Goal: Transaction & Acquisition: Purchase product/service

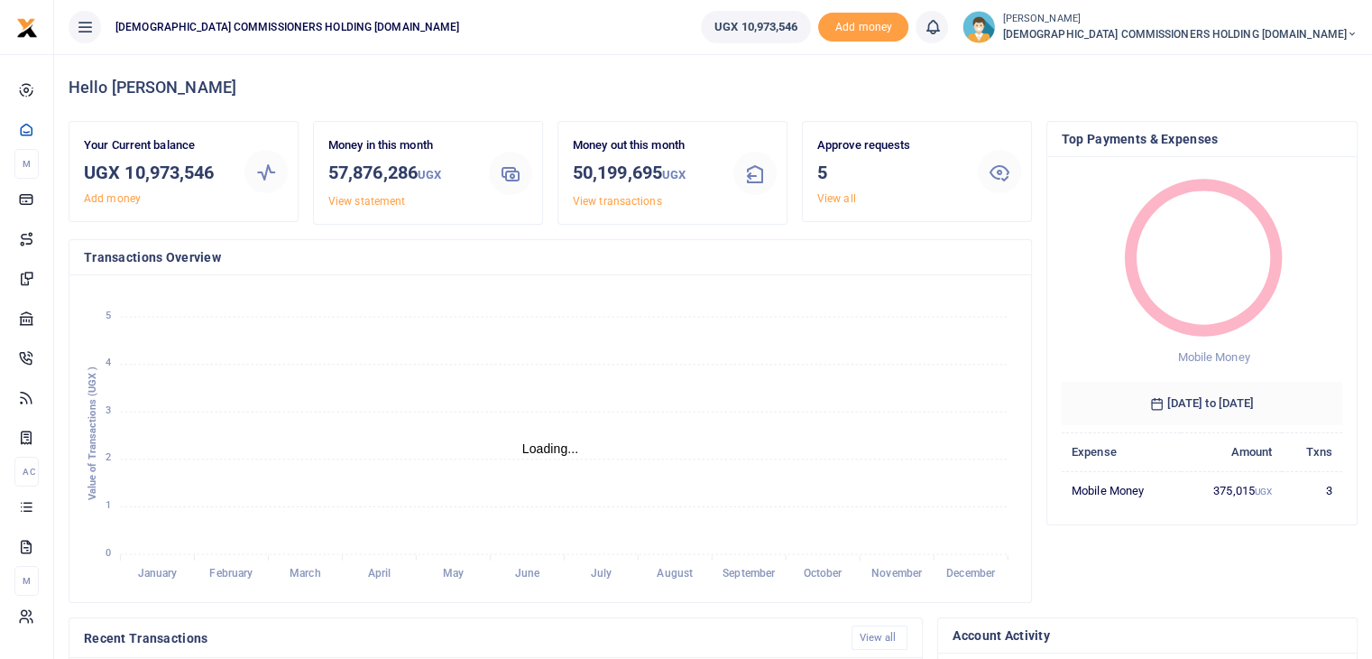
scroll to position [14, 14]
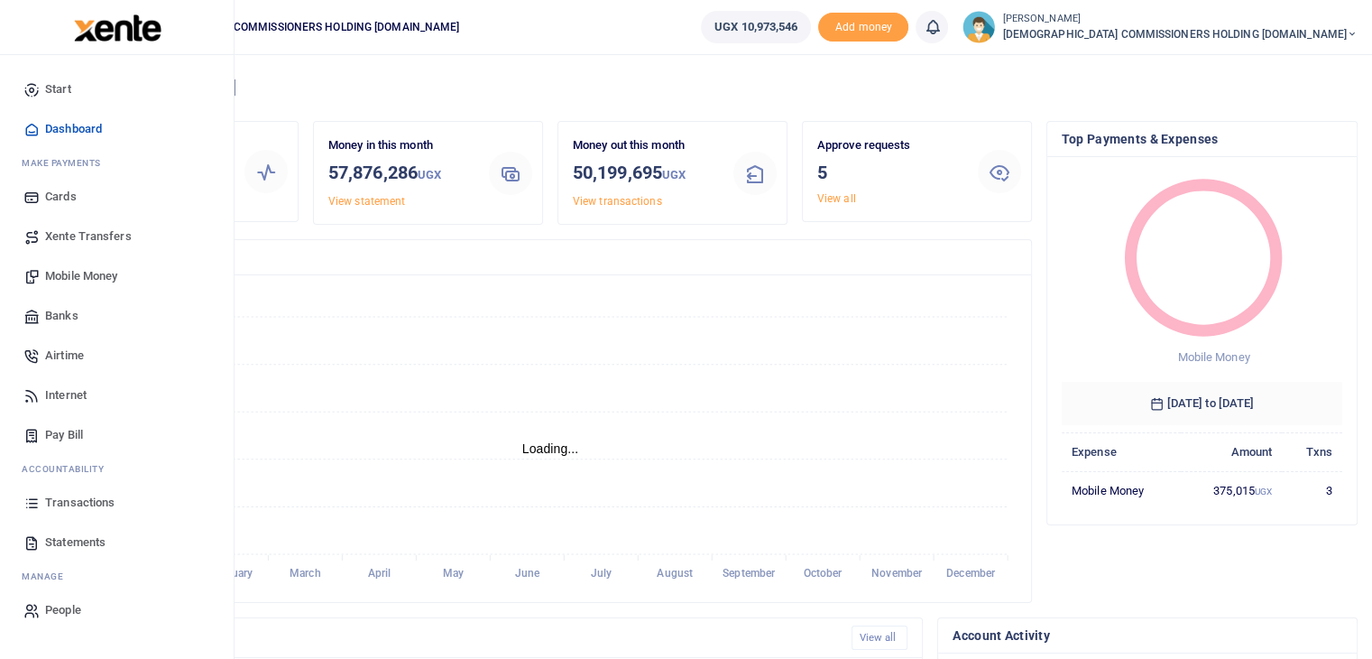
click at [69, 275] on span "Mobile Money" at bounding box center [81, 276] width 72 height 18
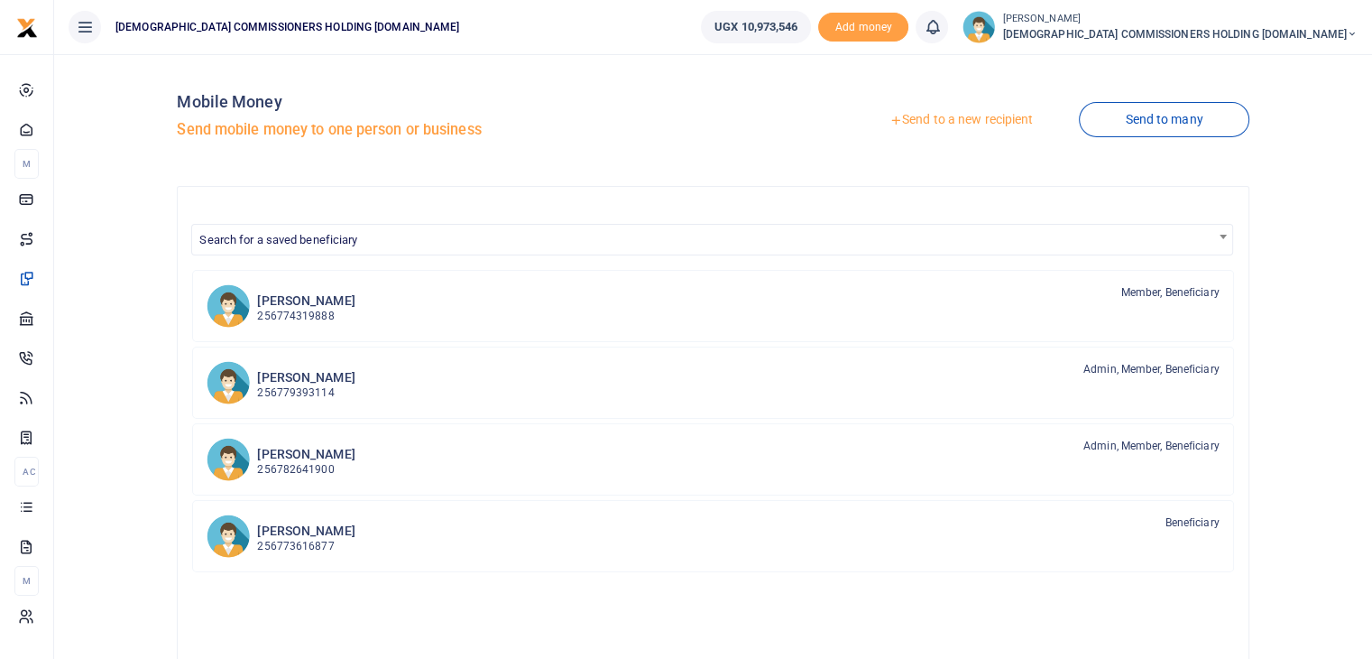
click at [950, 120] on link "Send to a new recipient" at bounding box center [961, 120] width 235 height 32
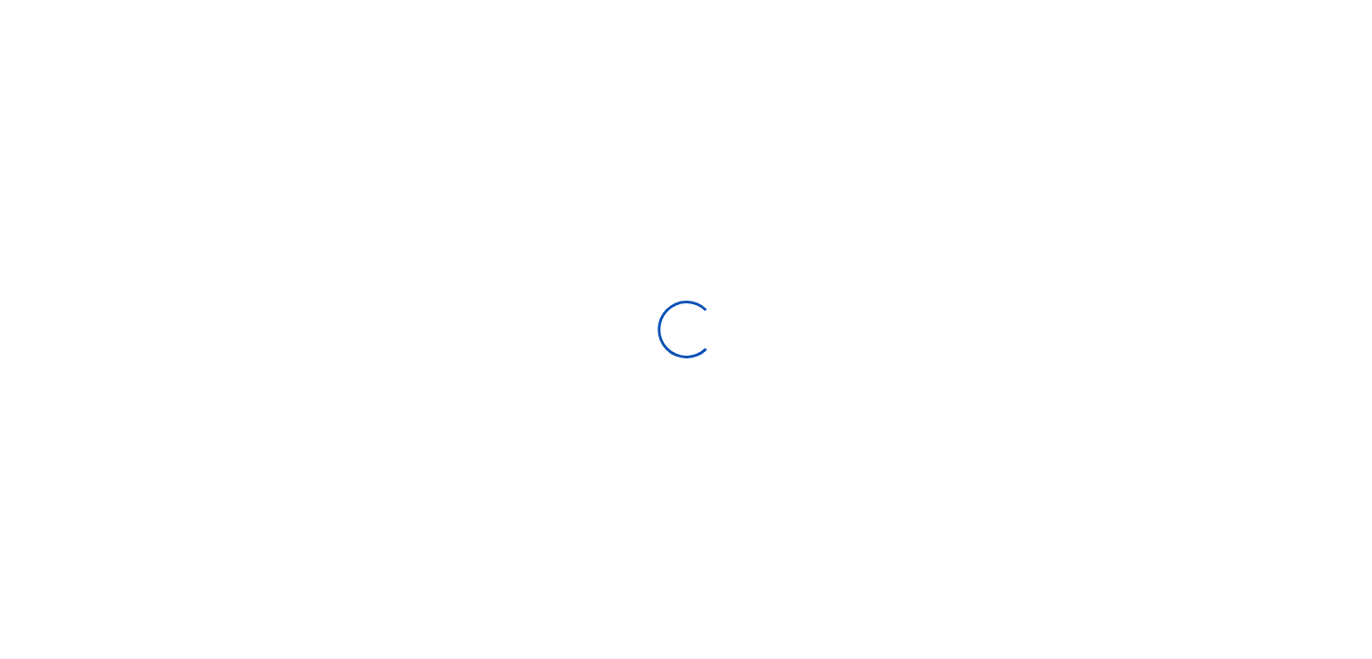
select select "Loading bundles"
select select
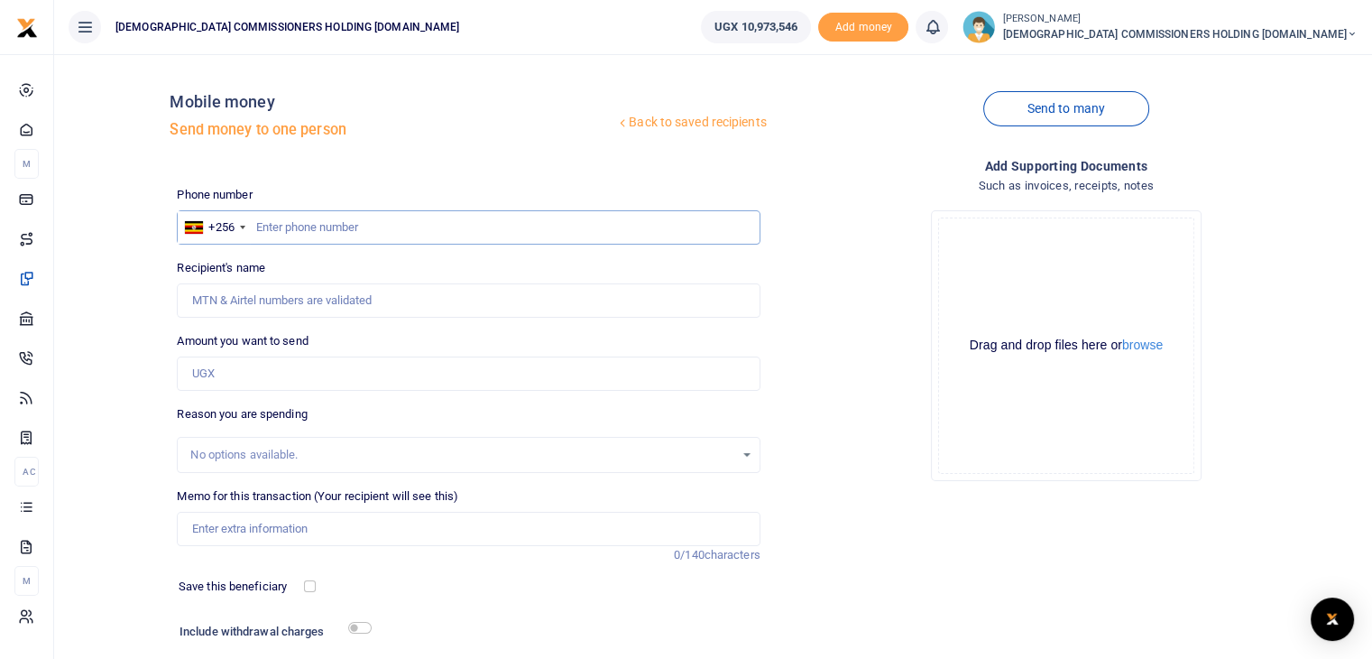
click at [314, 232] on input "text" at bounding box center [468, 227] width 583 height 34
type input "779008584"
type input "Joyce Asiyo"
click at [348, 226] on input "779008584" at bounding box center [468, 227] width 583 height 34
type input "779008540"
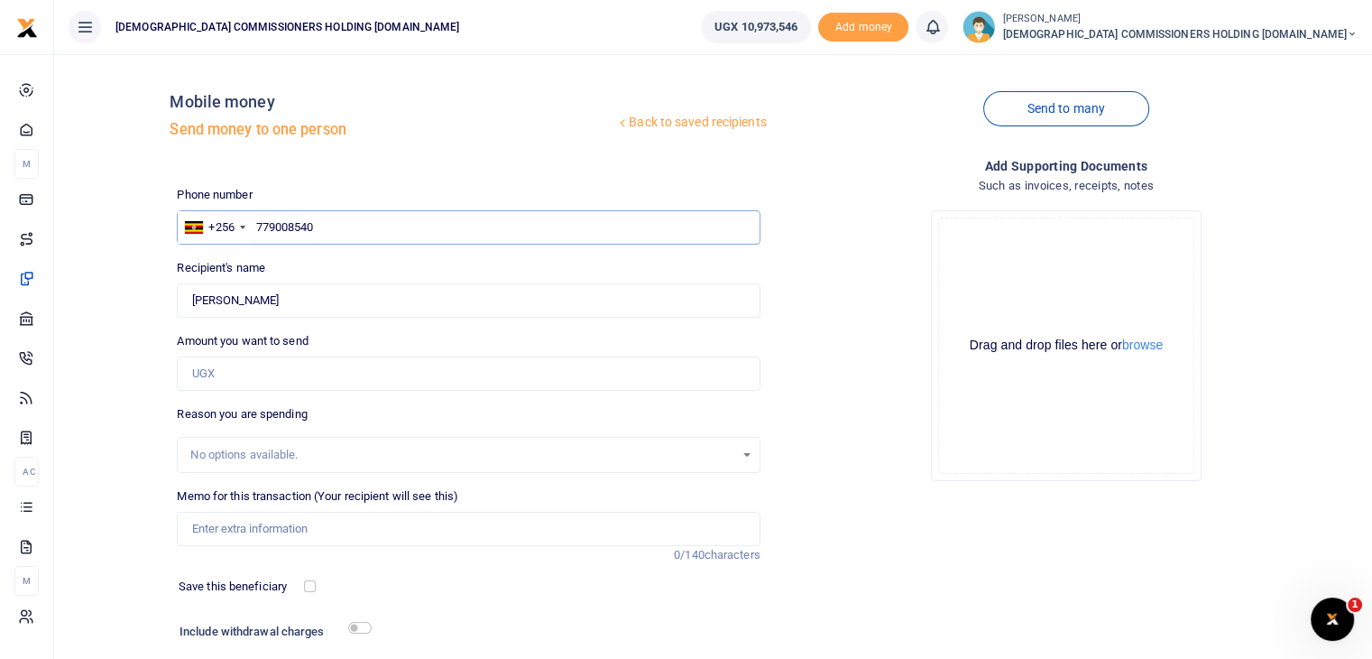
type input "Jasper Tumuhimbise"
type input "779008540"
click at [238, 371] on input "Amount you want to send" at bounding box center [468, 373] width 583 height 34
type input "198,000"
click at [228, 531] on input "Memo for this transaction (Your recipient will see this)" at bounding box center [468, 529] width 583 height 34
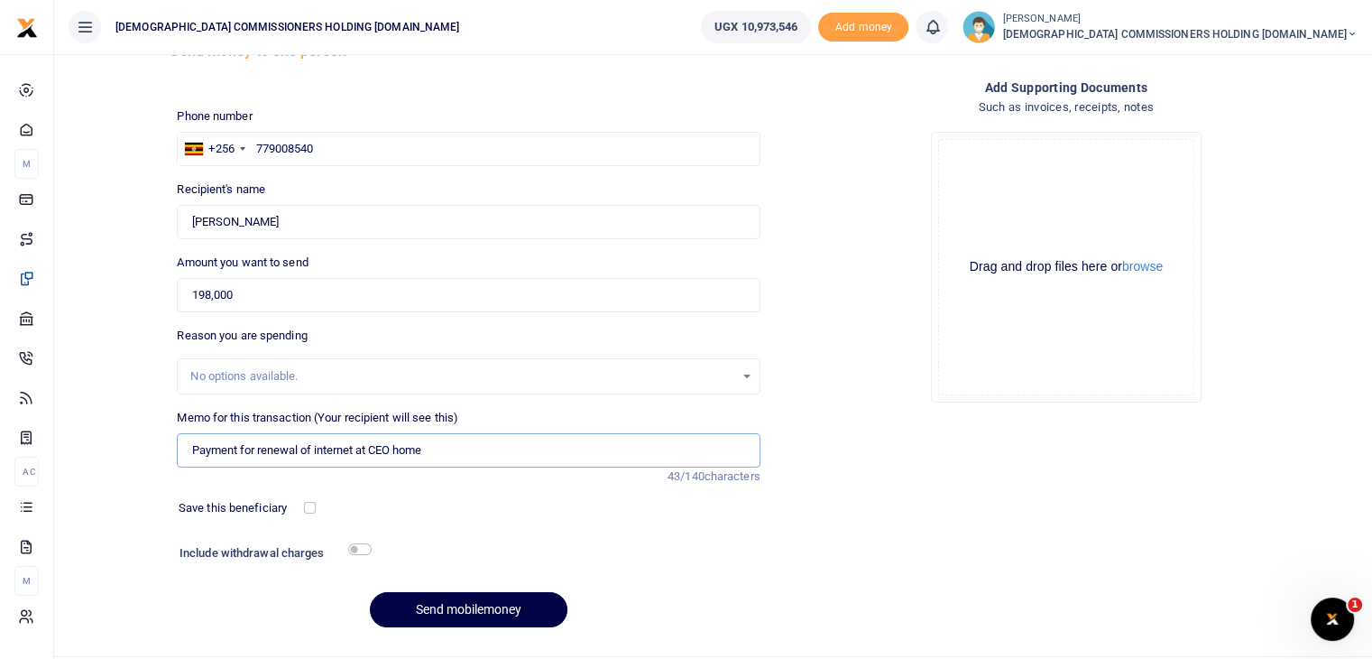
scroll to position [123, 0]
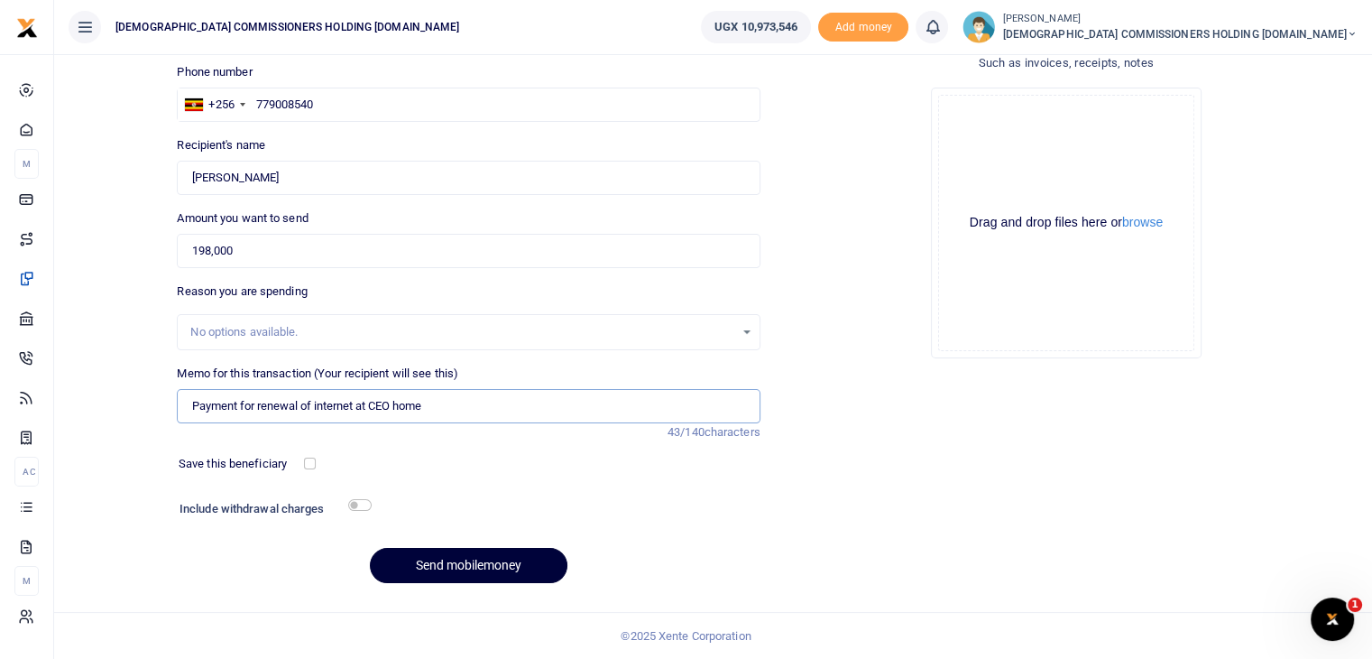
type input "Payment for renewal of internet at CEO home"
click at [482, 564] on button "Send mobilemoney" at bounding box center [469, 565] width 198 height 35
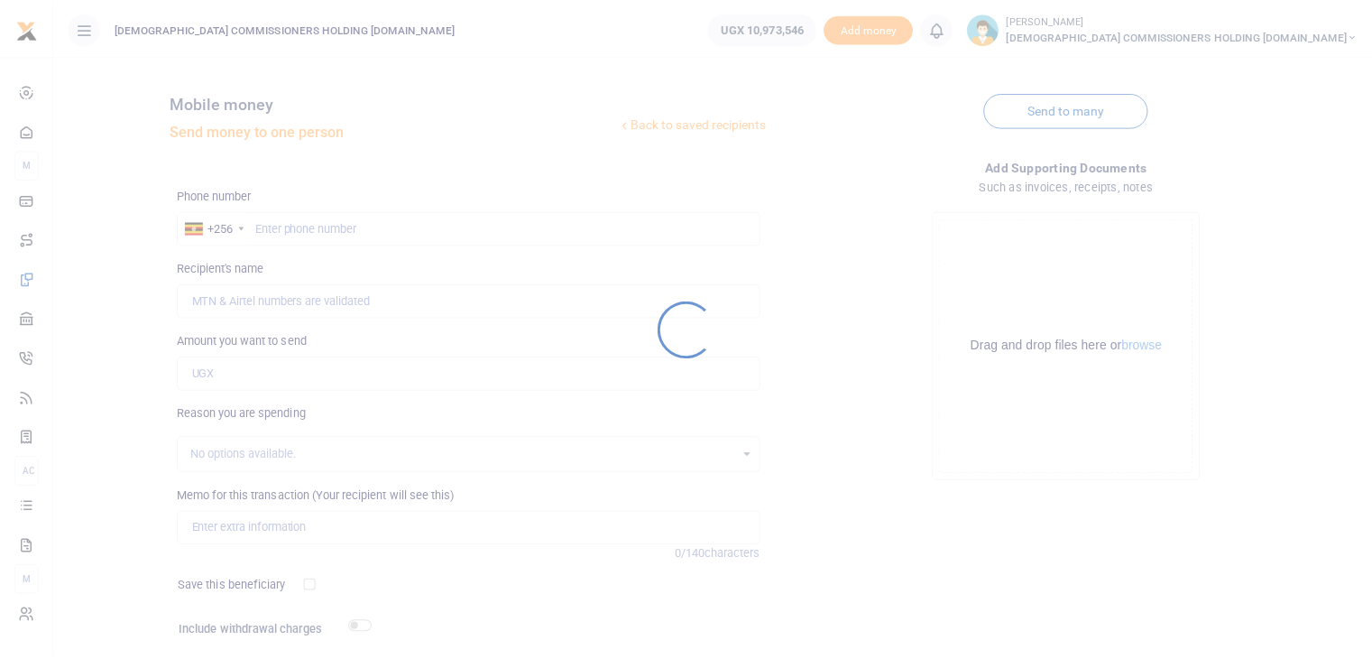
scroll to position [123, 0]
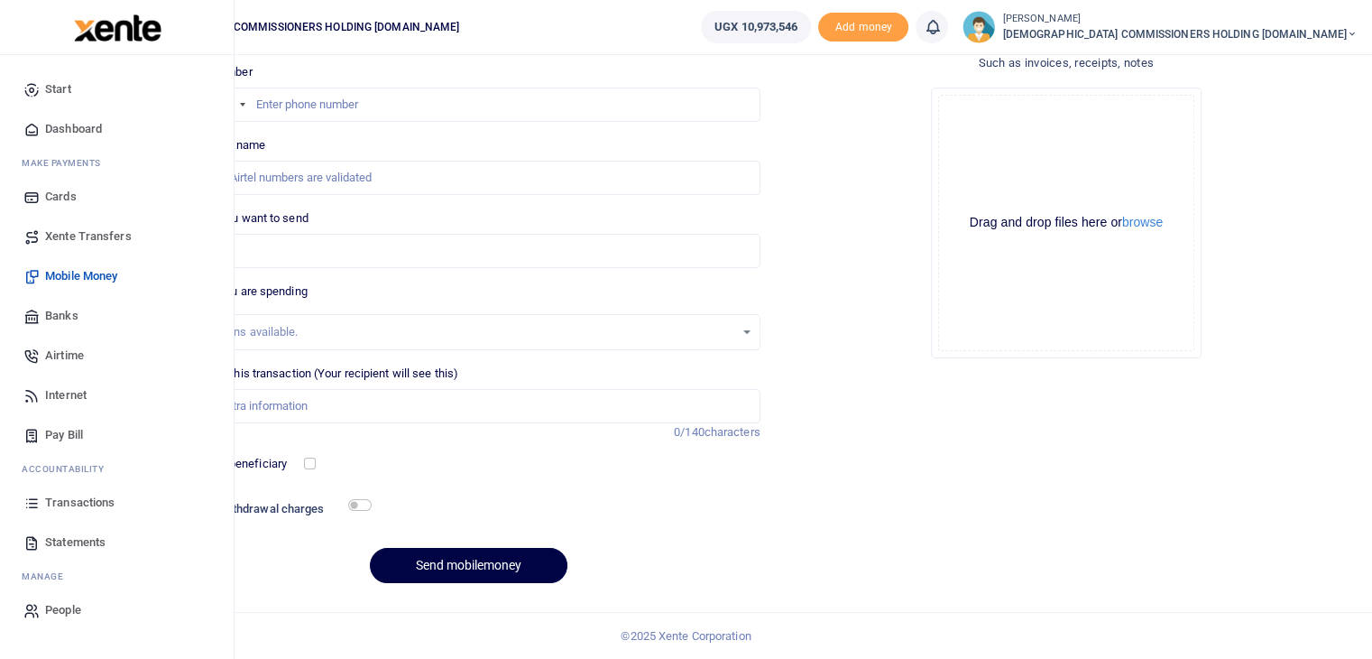
click at [86, 497] on span "Transactions" at bounding box center [79, 503] width 69 height 18
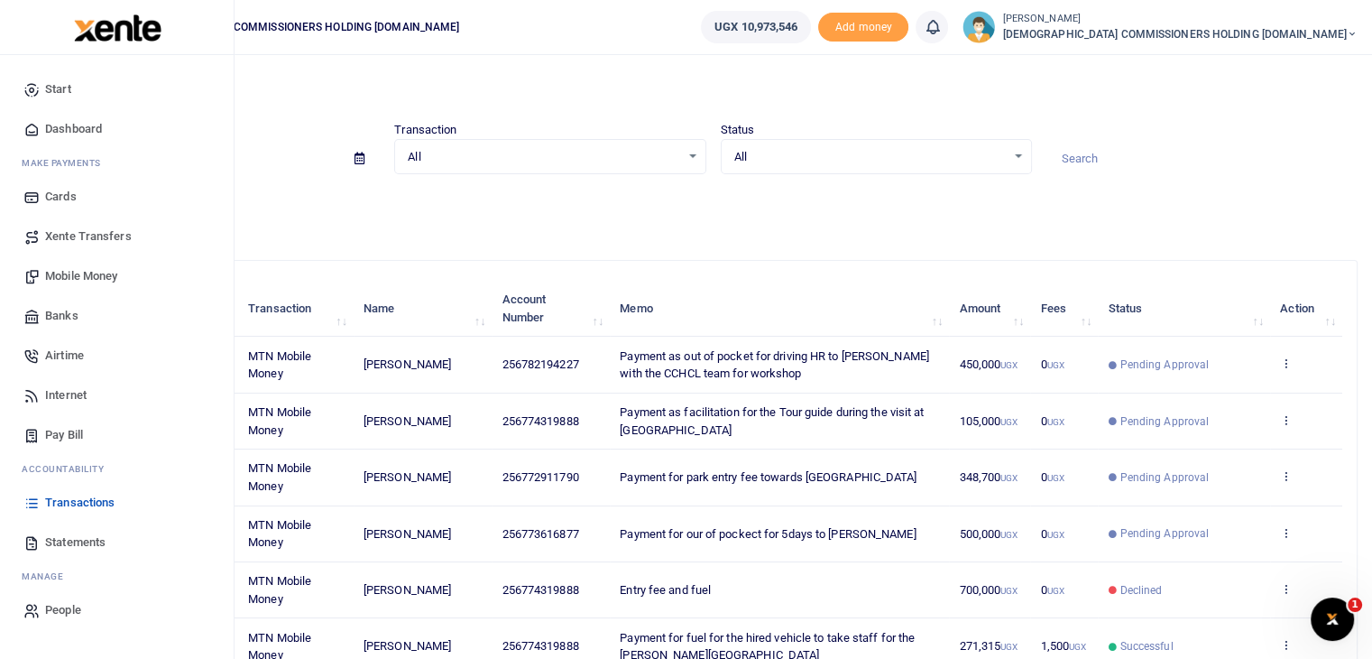
click at [69, 542] on span "Statements" at bounding box center [75, 542] width 60 height 18
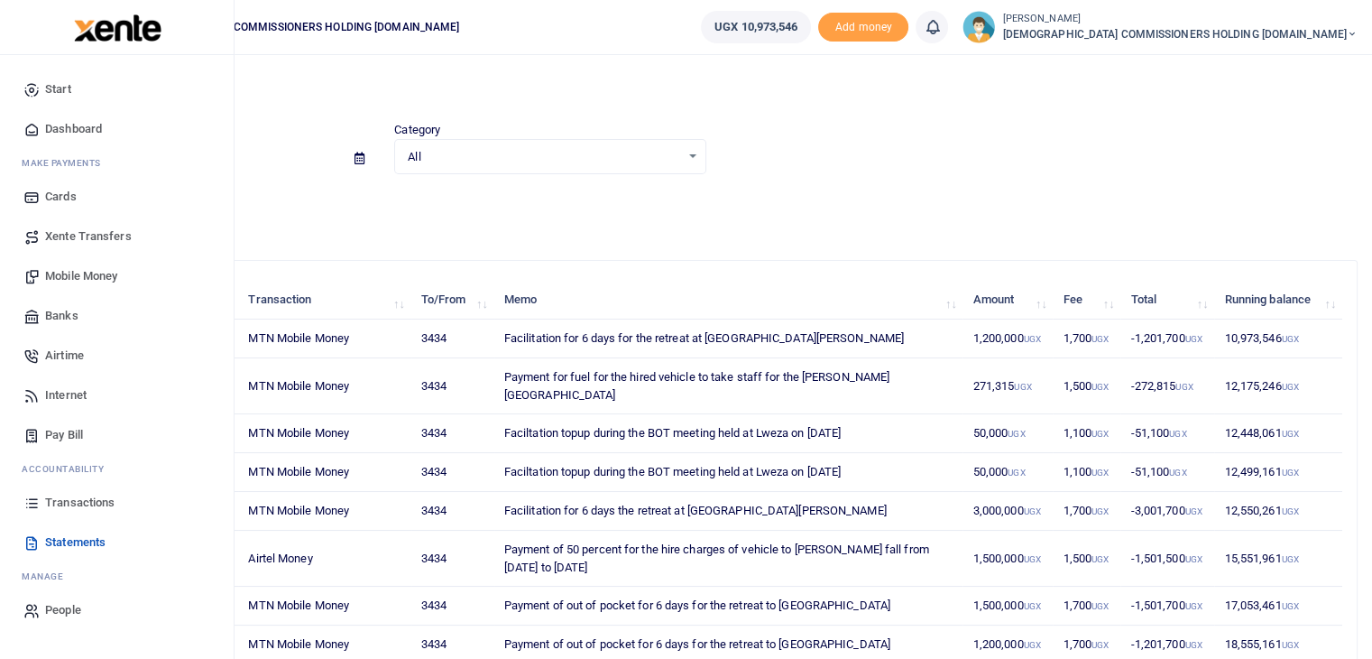
click at [89, 503] on span "Transactions" at bounding box center [79, 503] width 69 height 18
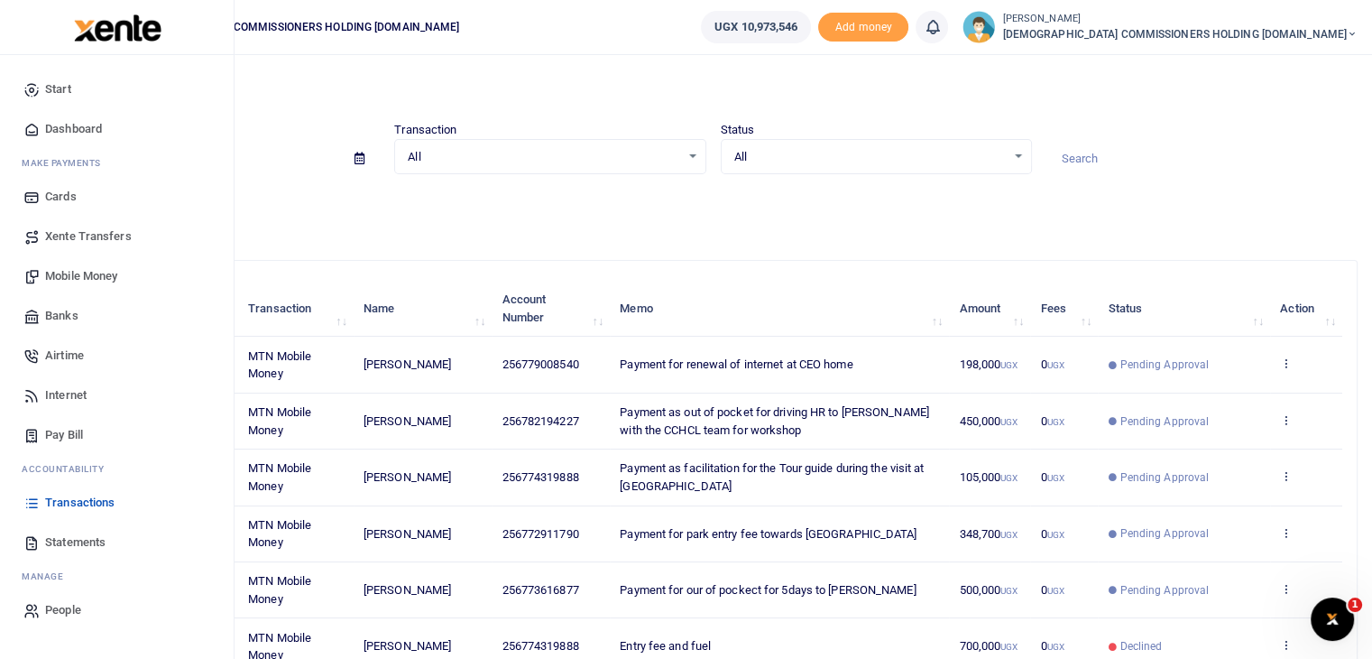
click at [71, 274] on span "Mobile Money" at bounding box center [81, 276] width 72 height 18
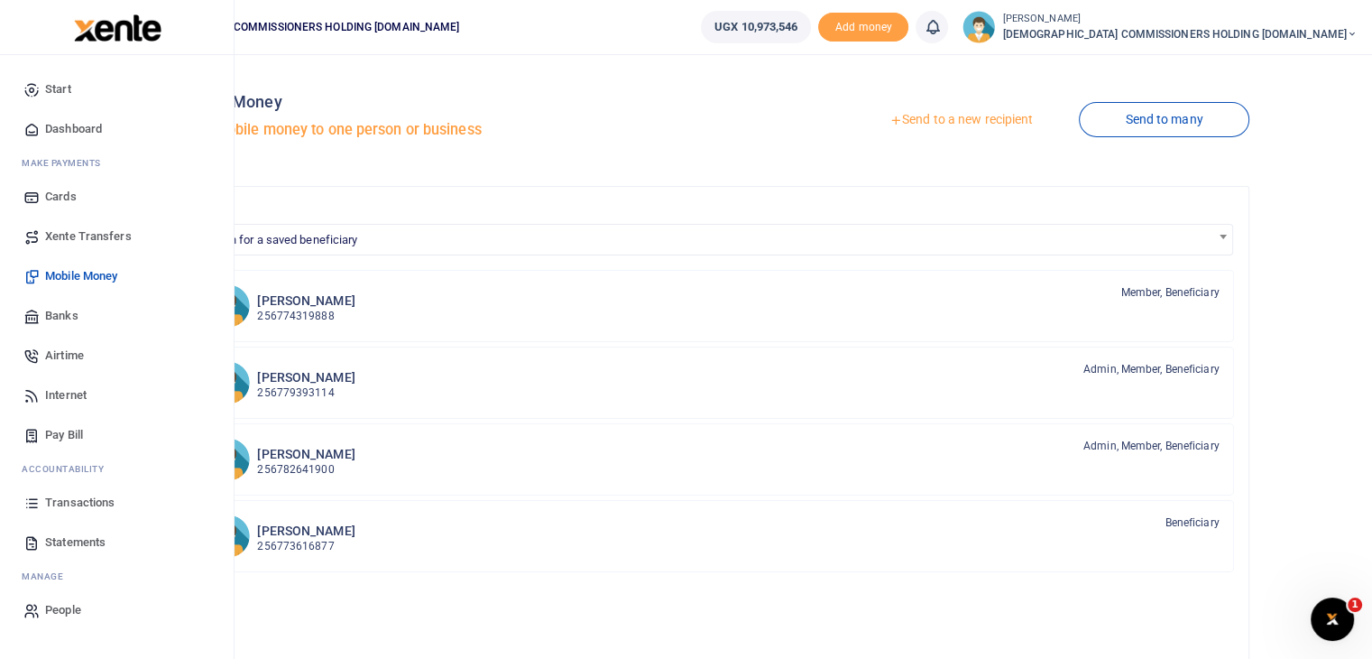
click at [82, 542] on span "Statements" at bounding box center [75, 542] width 60 height 18
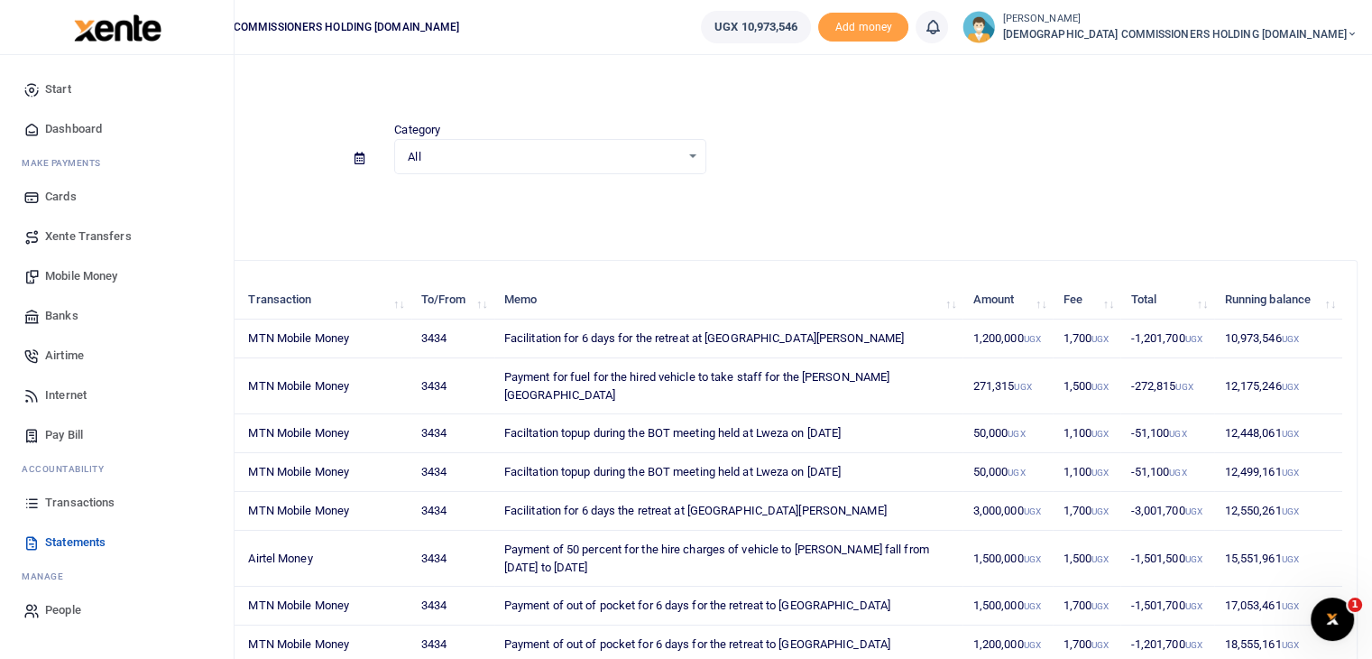
click at [63, 274] on span "Mobile Money" at bounding box center [81, 276] width 72 height 18
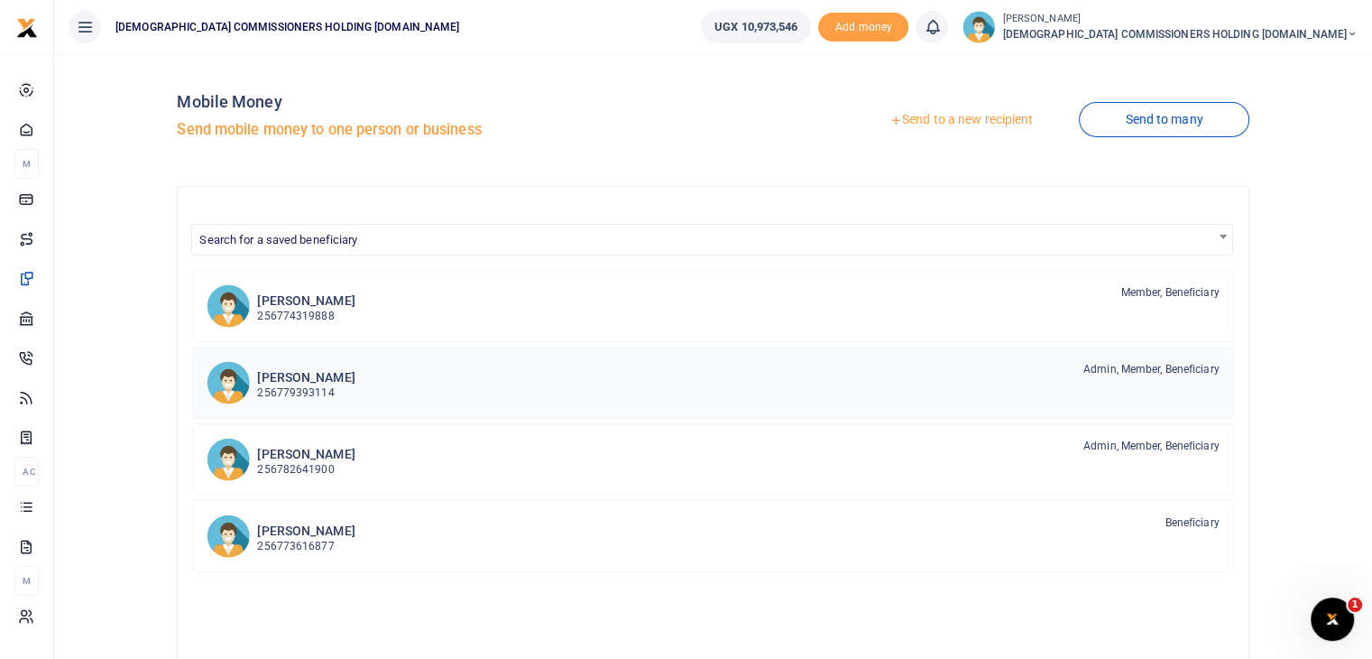
click at [324, 375] on h6 "[PERSON_NAME]" at bounding box center [305, 377] width 97 height 15
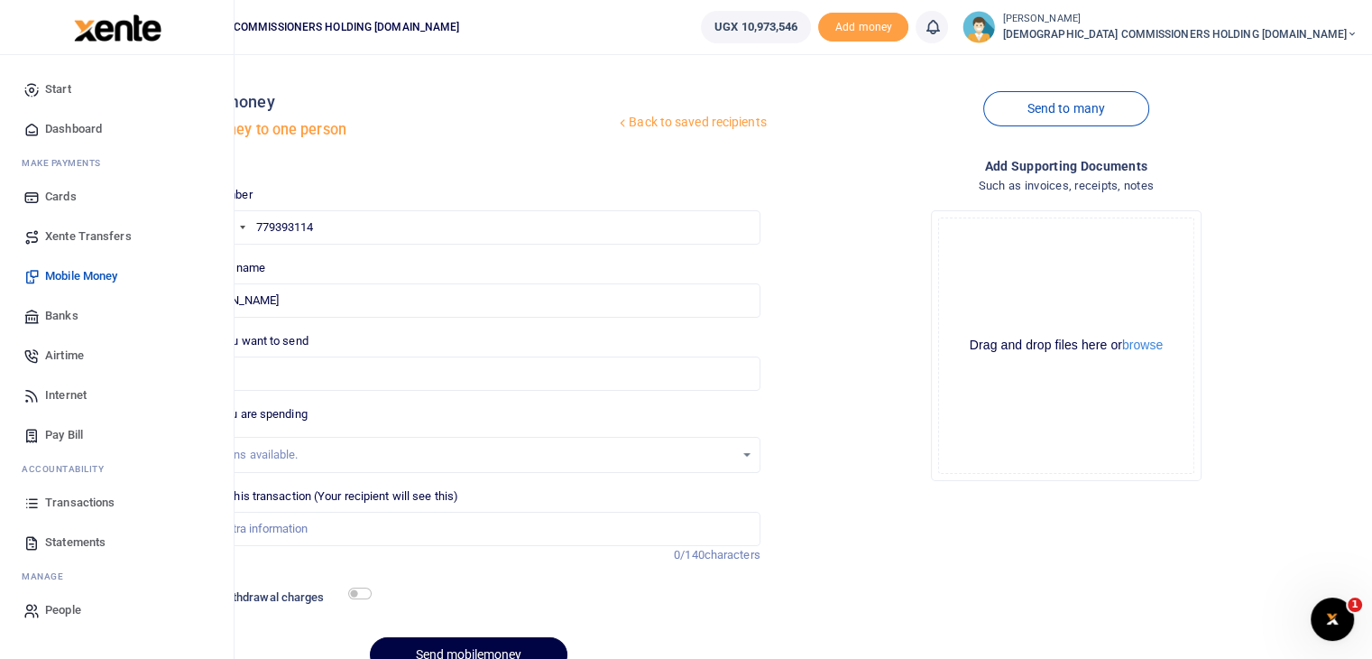
click at [68, 394] on span "Internet" at bounding box center [66, 395] width 42 height 18
